Goal: Task Accomplishment & Management: Manage account settings

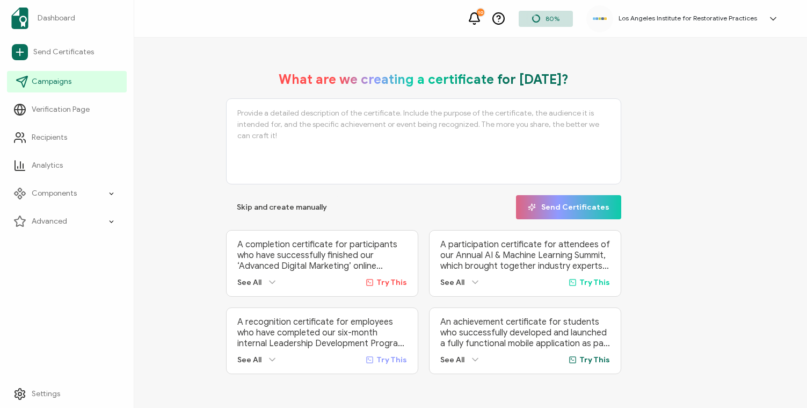
click at [41, 87] on link "Campaigns" at bounding box center [67, 81] width 120 height 21
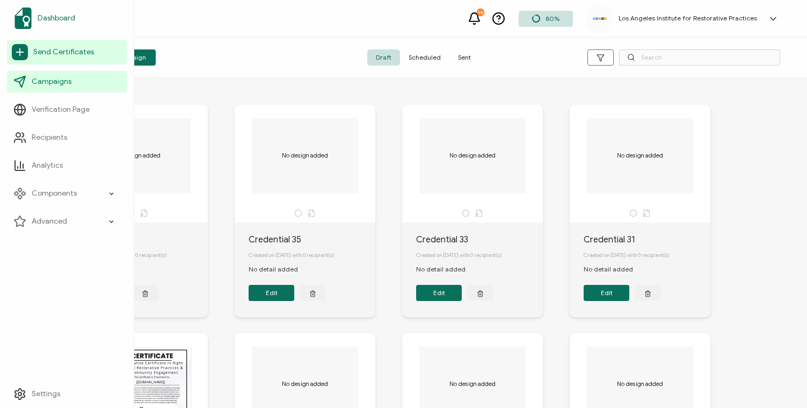
click at [54, 16] on span "Dashboard" at bounding box center [57, 18] width 38 height 11
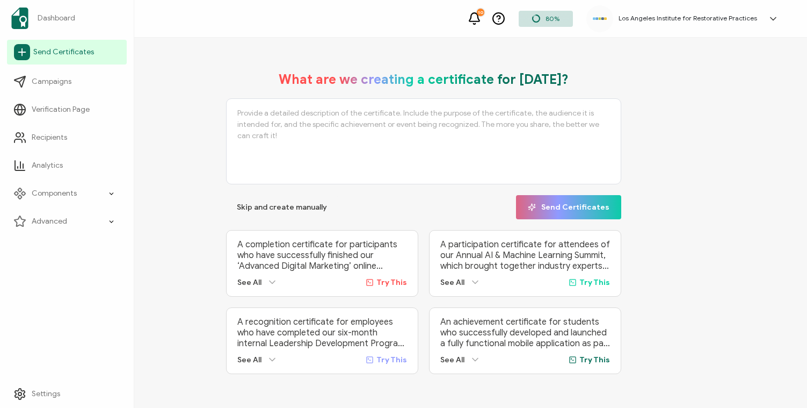
click at [45, 56] on span "Send Certificates" at bounding box center [63, 52] width 61 height 11
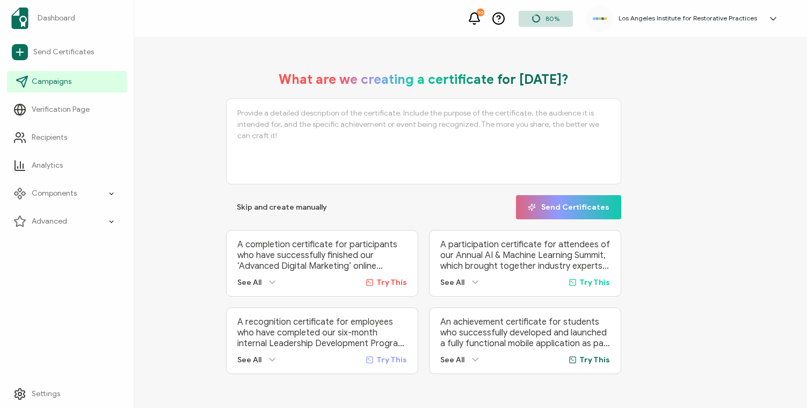
click at [43, 81] on span "Campaigns" at bounding box center [52, 81] width 40 height 11
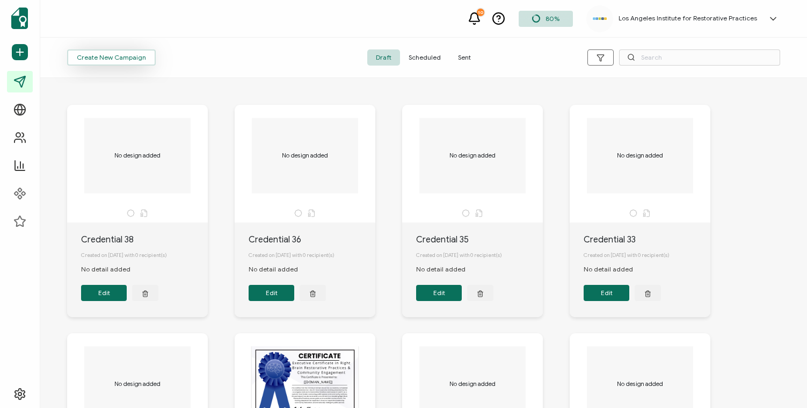
click at [135, 62] on button "Create New Campaign" at bounding box center [111, 57] width 89 height 16
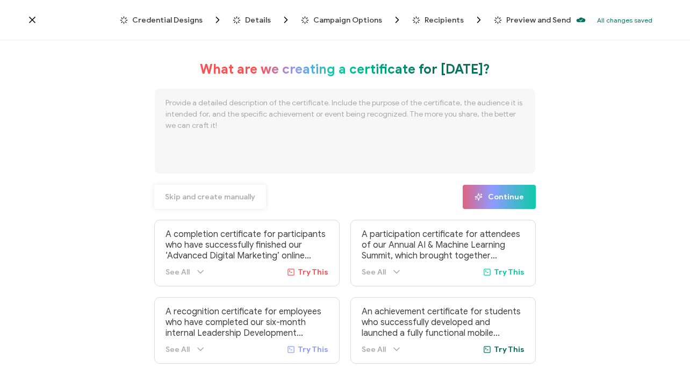
click at [182, 200] on span "Skip and create manually" at bounding box center [210, 197] width 90 height 8
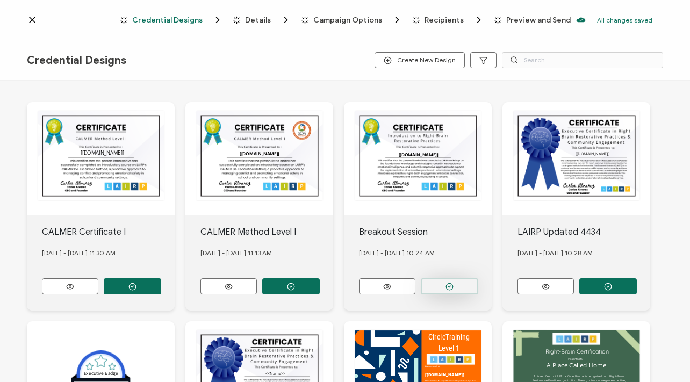
click at [444, 287] on button "button" at bounding box center [448, 286] width 57 height 16
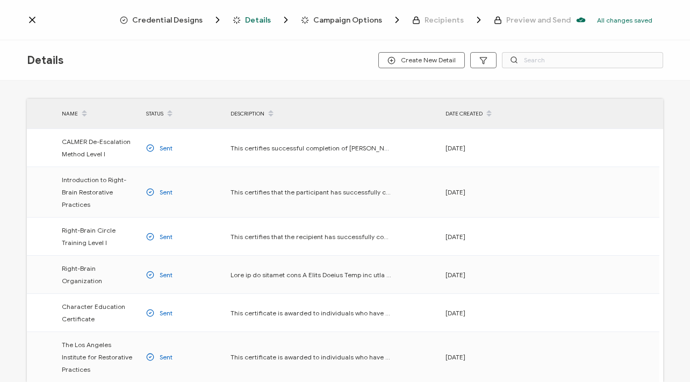
scroll to position [10, 0]
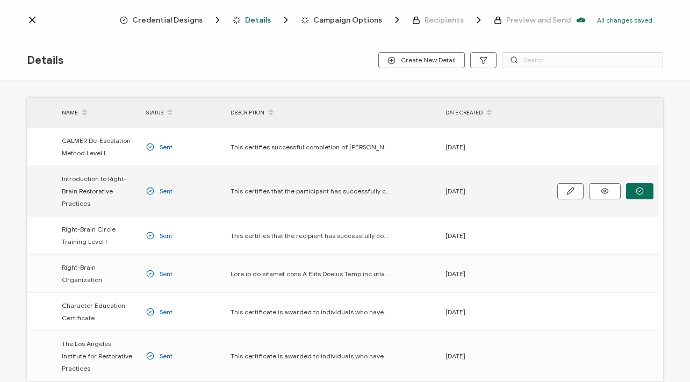
drag, startPoint x: 571, startPoint y: 190, endPoint x: 575, endPoint y: 176, distance: 14.3
click at [575, 176] on div at bounding box center [605, 191] width 96 height 30
click at [609, 191] on icon at bounding box center [604, 191] width 13 height 8
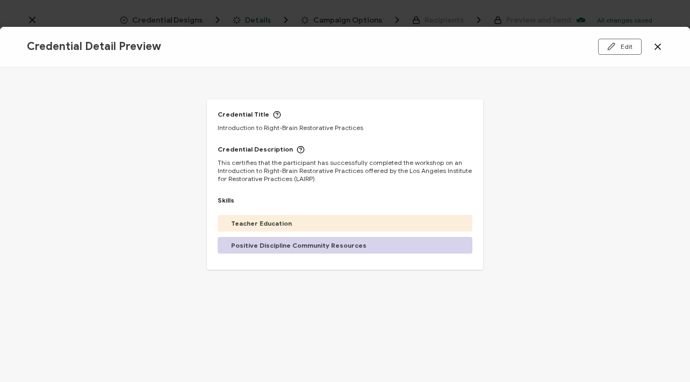
click at [659, 47] on icon at bounding box center [657, 46] width 11 height 11
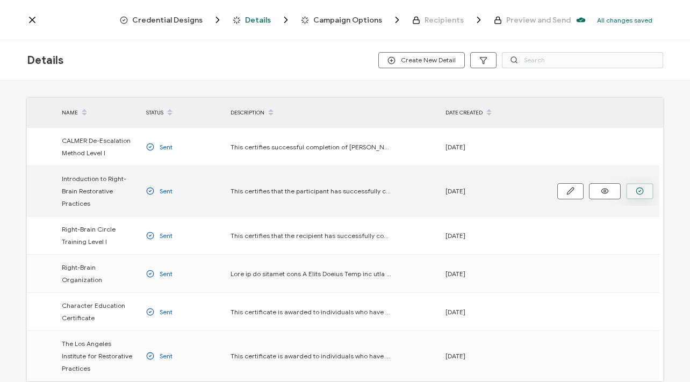
click at [638, 190] on icon "button" at bounding box center [639, 191] width 8 height 8
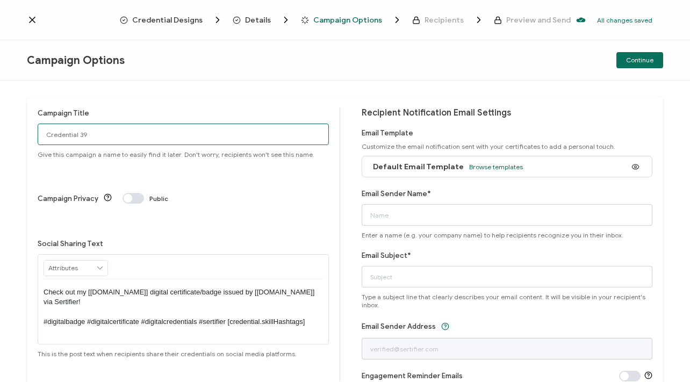
click at [81, 139] on input "Credential 39" at bounding box center [183, 134] width 291 height 21
type input "iLead [DATE]"
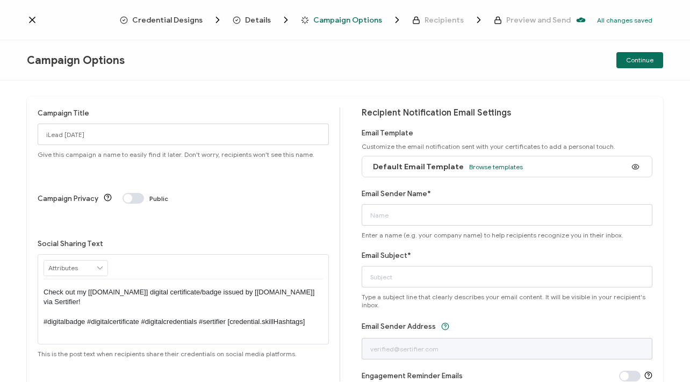
click at [137, 193] on span at bounding box center [132, 198] width 21 height 11
click at [126, 193] on span at bounding box center [132, 198] width 21 height 11
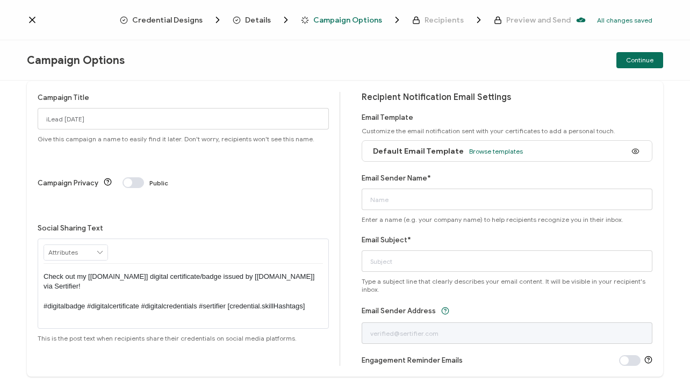
scroll to position [34, 0]
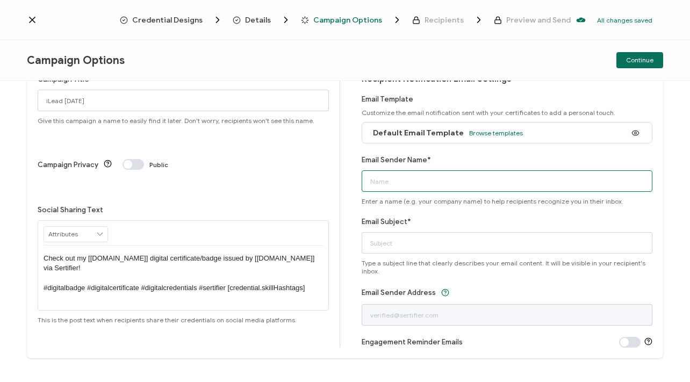
click at [455, 180] on input "Email Sender Name*" at bounding box center [506, 180] width 291 height 21
type input "The Los Angeles Institute for Restorative Practices"
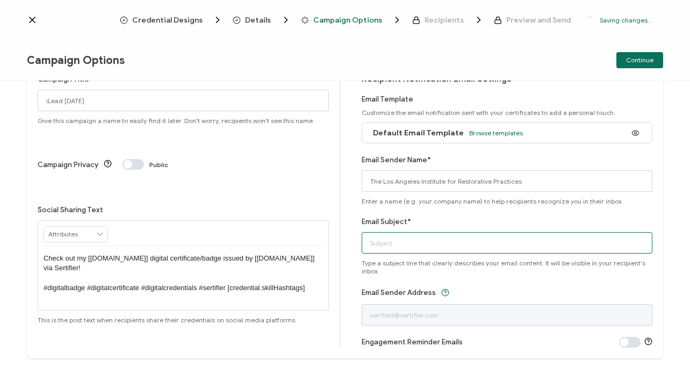
click at [427, 244] on input "Email Subject*" at bounding box center [506, 242] width 291 height 21
type input "F"
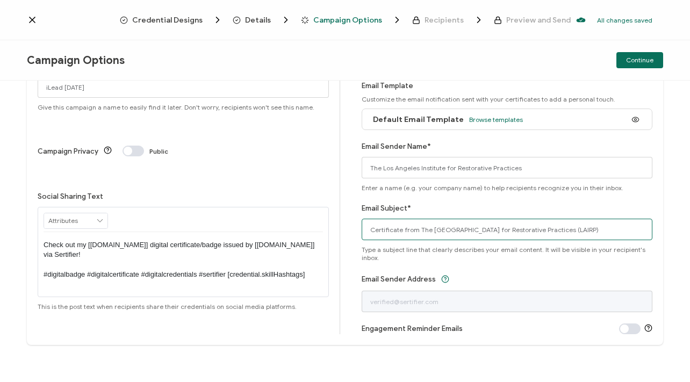
scroll to position [48, 0]
type input "Certificate from The [GEOGRAPHIC_DATA] for Restorative Practices (LAIRP)"
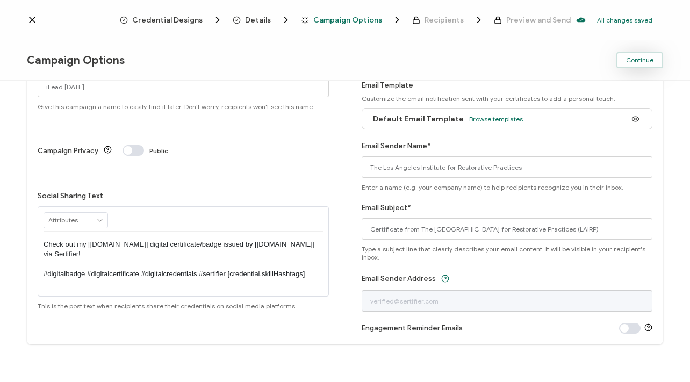
click at [626, 65] on button "Continue" at bounding box center [639, 60] width 47 height 16
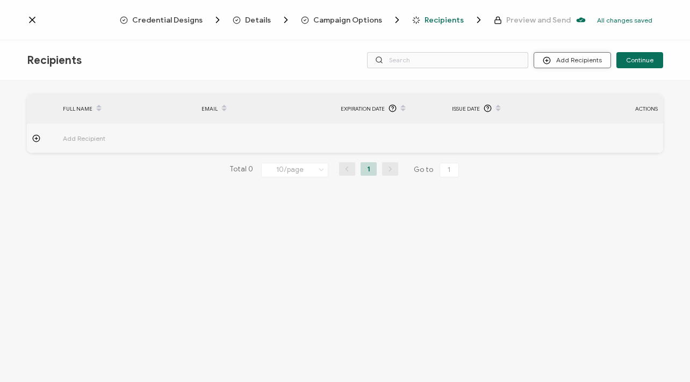
click at [579, 66] on button "Add Recipients" at bounding box center [571, 60] width 77 height 16
click at [582, 61] on button "Add Recipients" at bounding box center [571, 60] width 77 height 16
click at [583, 90] on span "Upload Recipients" at bounding box center [586, 89] width 54 height 8
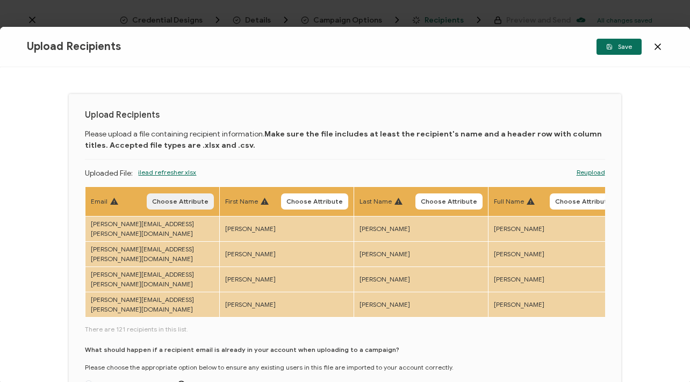
click at [187, 199] on span "Choose Attribute" at bounding box center [180, 201] width 56 height 6
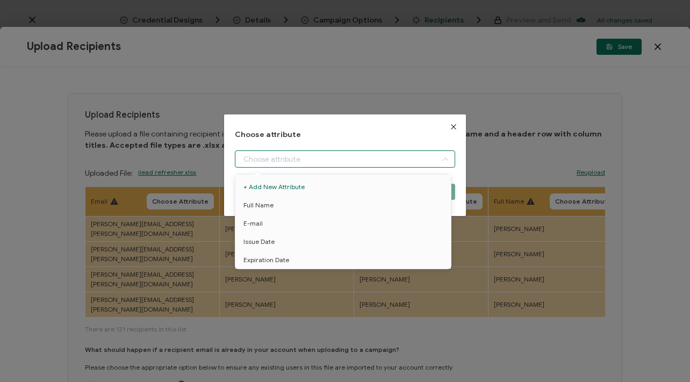
click at [289, 160] on input "dialog" at bounding box center [345, 158] width 220 height 17
click at [277, 225] on li "E-mail" at bounding box center [345, 223] width 224 height 18
type input "E-mail"
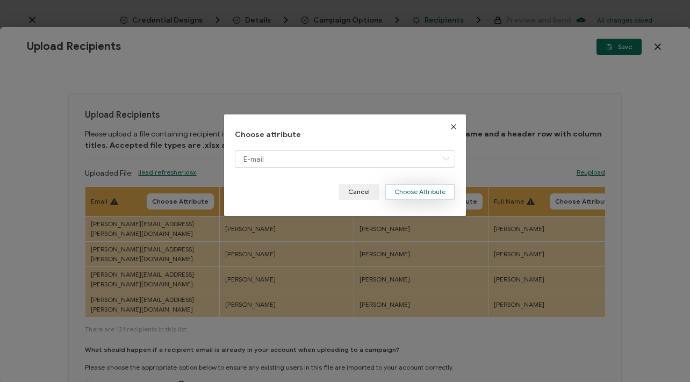
click at [414, 188] on button "Choose Attribute" at bounding box center [420, 192] width 70 height 16
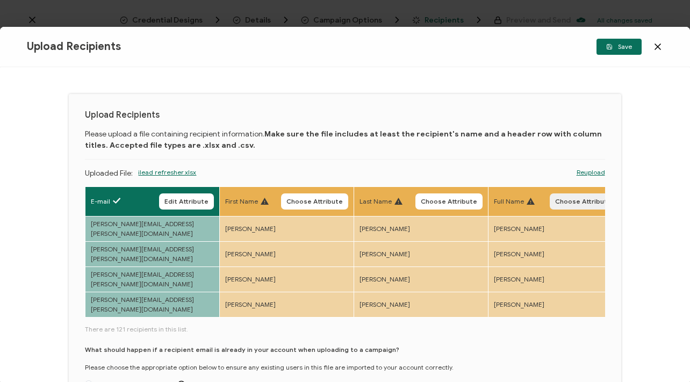
click at [567, 198] on span "Choose Attribute" at bounding box center [583, 201] width 56 height 6
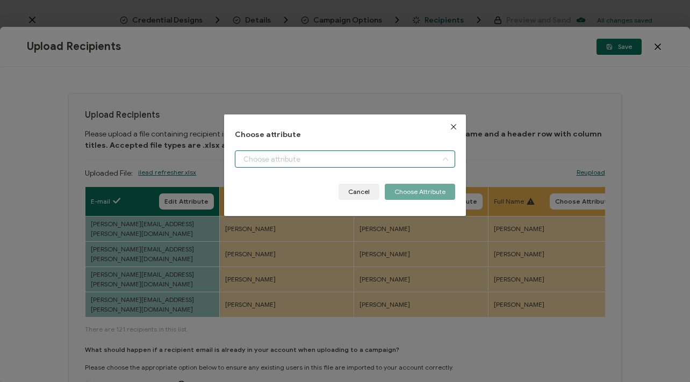
click at [332, 163] on input "dialog" at bounding box center [345, 158] width 220 height 17
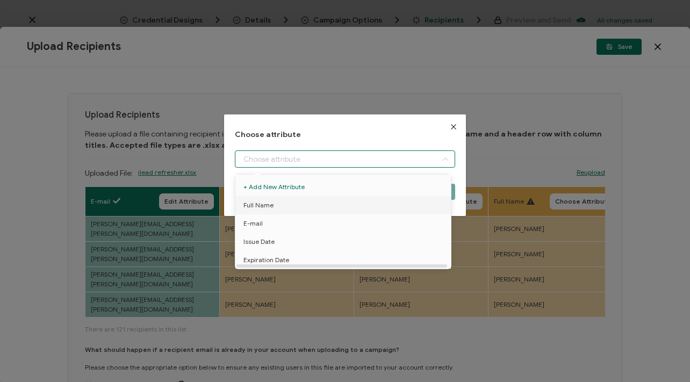
click at [284, 204] on li "Full Name" at bounding box center [345, 205] width 224 height 18
type input "Full Name"
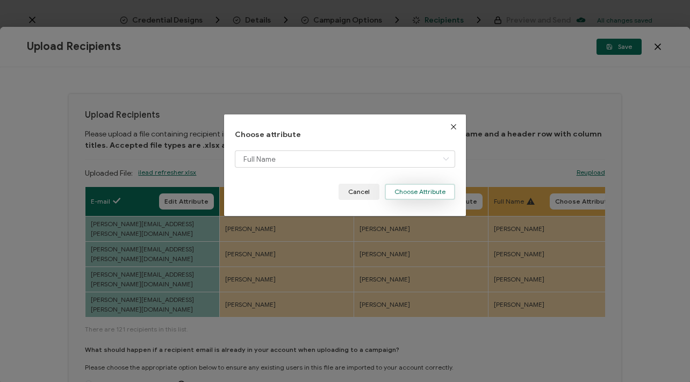
click at [422, 188] on button "Choose Attribute" at bounding box center [420, 192] width 70 height 16
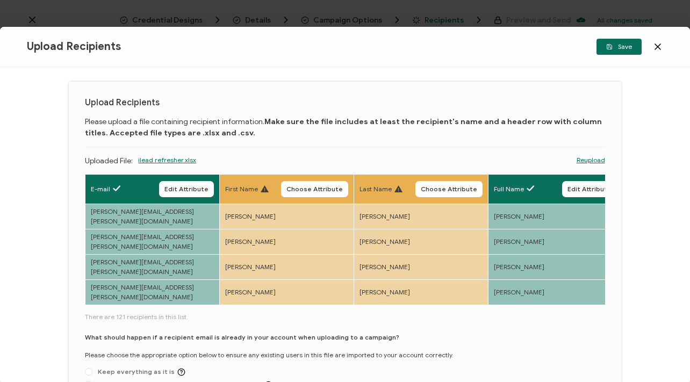
scroll to position [122, 0]
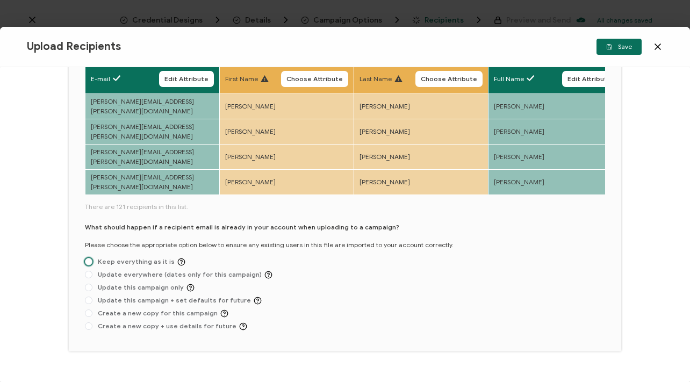
click at [92, 258] on span at bounding box center [89, 262] width 8 height 9
click at [92, 258] on input "Keep everything as it is" at bounding box center [89, 262] width 8 height 9
radio input "true"
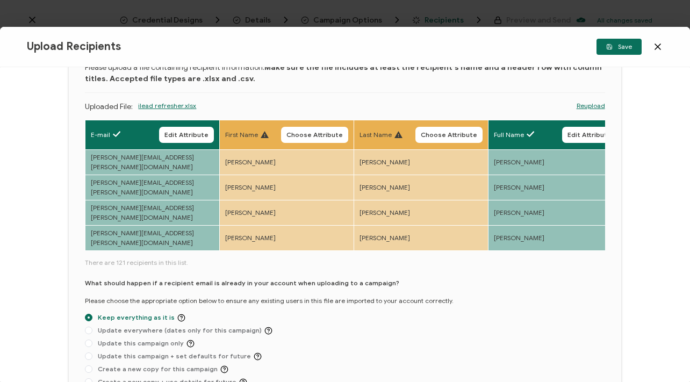
scroll to position [0, 0]
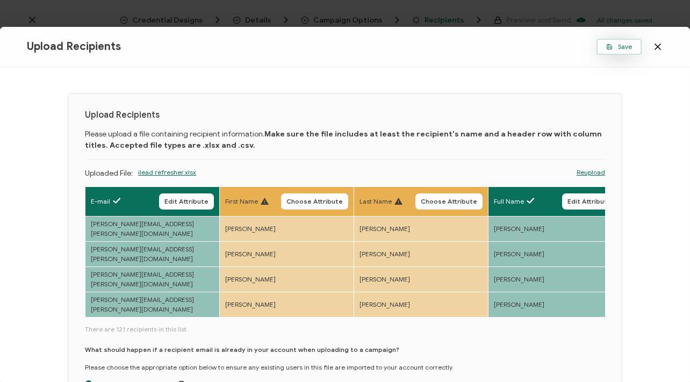
click at [613, 47] on span "Save" at bounding box center [619, 46] width 26 height 6
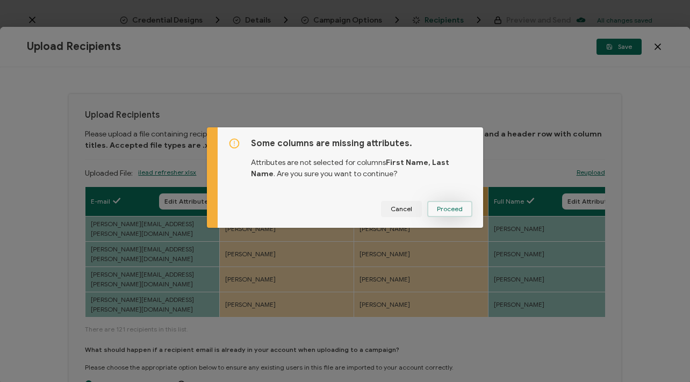
click at [444, 206] on span "Proceed" at bounding box center [450, 209] width 26 height 6
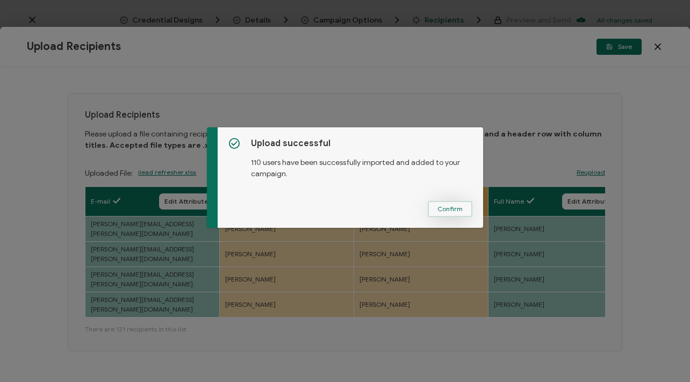
click at [444, 209] on span "Confirm" at bounding box center [449, 209] width 25 height 6
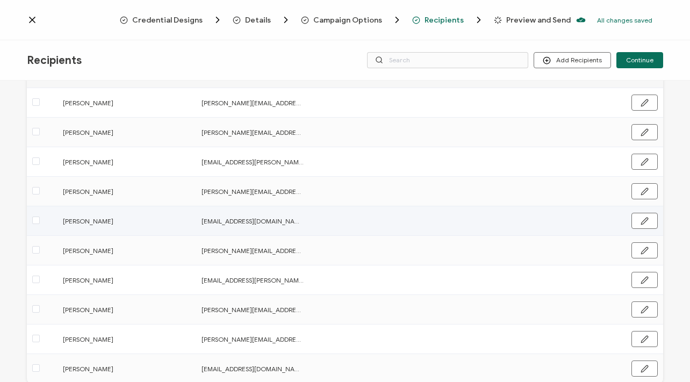
scroll to position [149, 0]
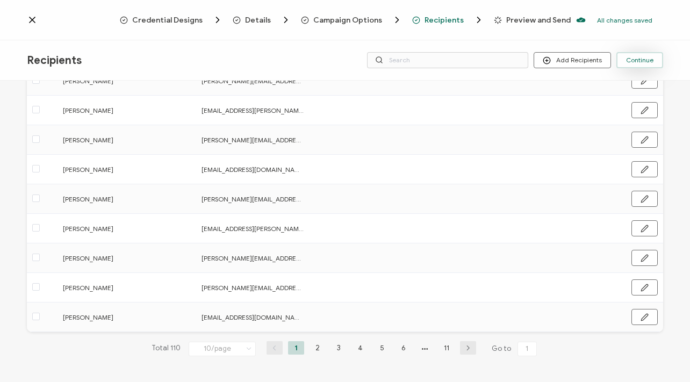
click at [632, 57] on span "Continue" at bounding box center [639, 60] width 27 height 6
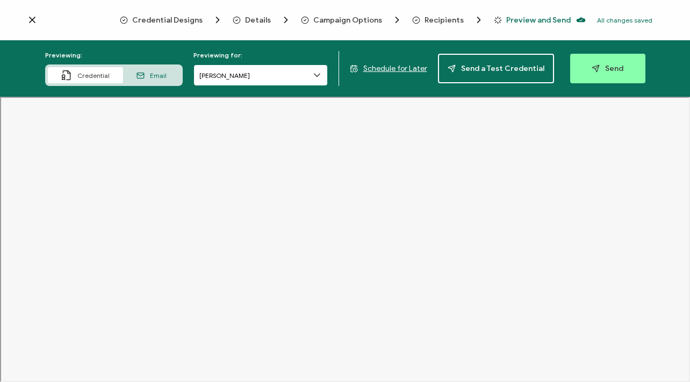
click at [309, 77] on input "[PERSON_NAME]" at bounding box center [260, 74] width 134 height 21
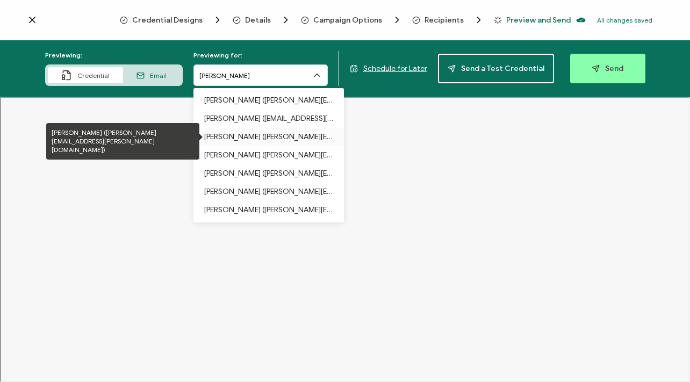
click at [275, 136] on p "[PERSON_NAME] ([PERSON_NAME][EMAIL_ADDRESS][PERSON_NAME][DOMAIN_NAME])" at bounding box center [268, 137] width 129 height 18
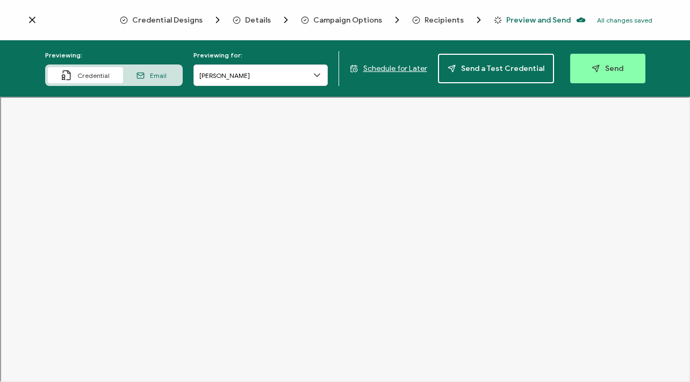
click at [396, 68] on span "Schedule for Later" at bounding box center [395, 68] width 64 height 9
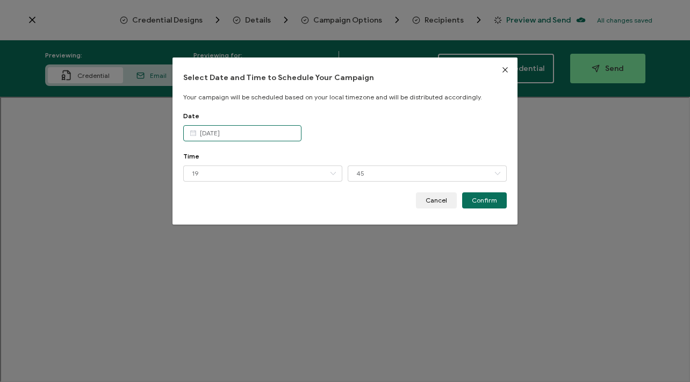
click at [267, 130] on input "[DATE]" at bounding box center [242, 133] width 118 height 16
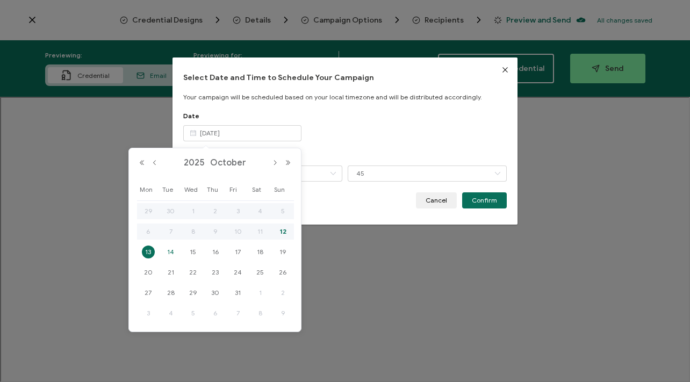
click at [169, 250] on span "14" at bounding box center [170, 251] width 13 height 13
type input "[DATE]"
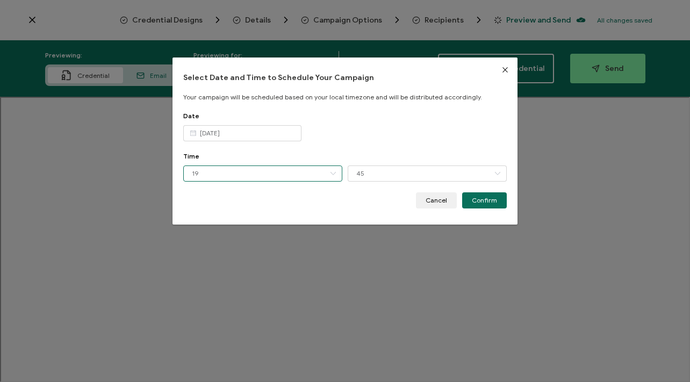
click at [224, 171] on input "19" at bounding box center [262, 173] width 159 height 16
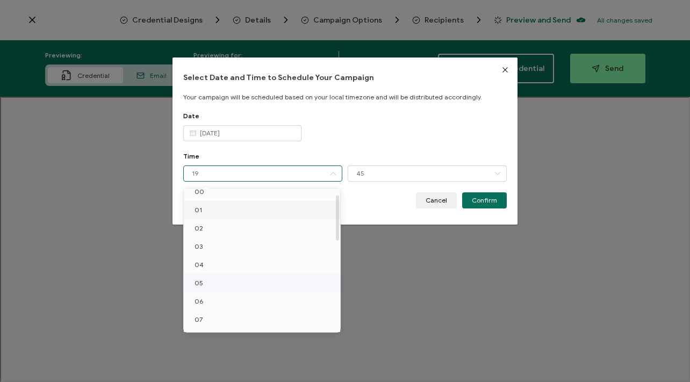
scroll to position [77, 0]
click at [229, 248] on li "07" at bounding box center [264, 251] width 160 height 18
type input "07"
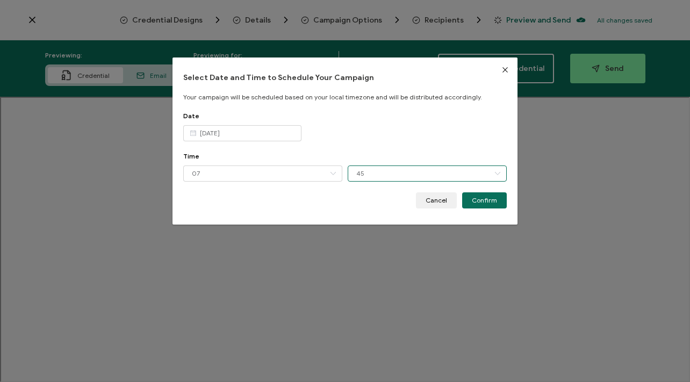
click at [392, 173] on input "45" at bounding box center [426, 173] width 159 height 16
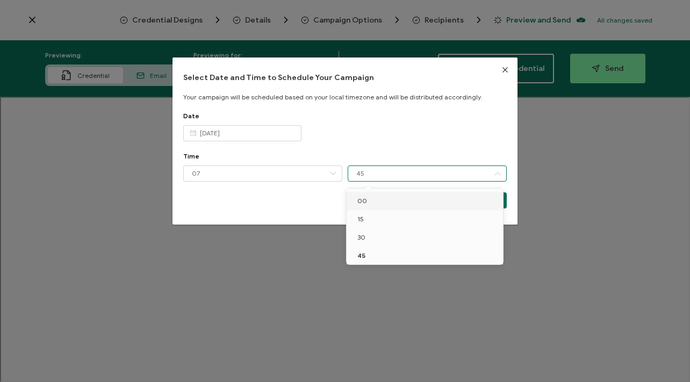
click at [381, 201] on li "00" at bounding box center [426, 201] width 160 height 18
type input "00"
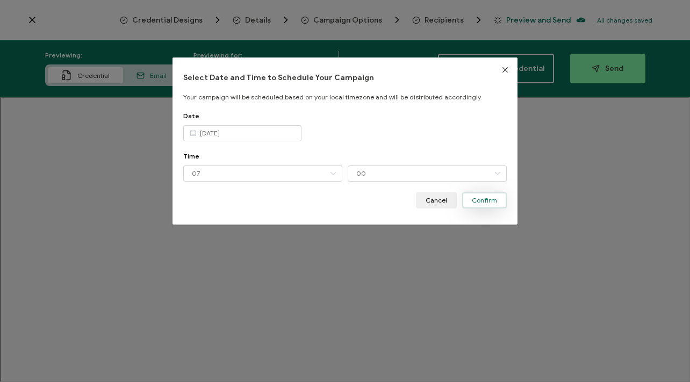
click at [480, 200] on span "Confirm" at bounding box center [484, 200] width 25 height 6
